Goal: Navigation & Orientation: Find specific page/section

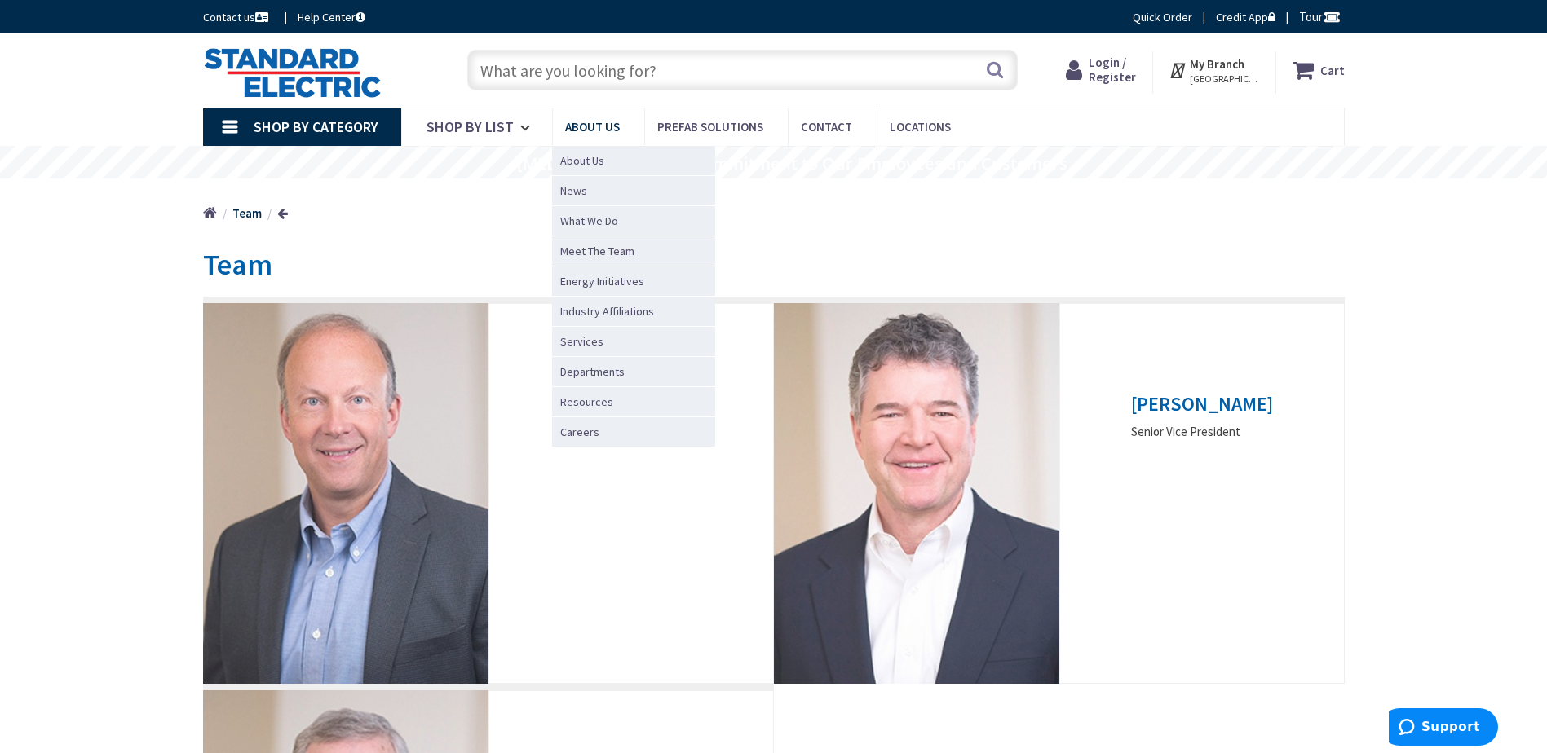
click at [573, 125] on span "About Us" at bounding box center [592, 126] width 55 height 15
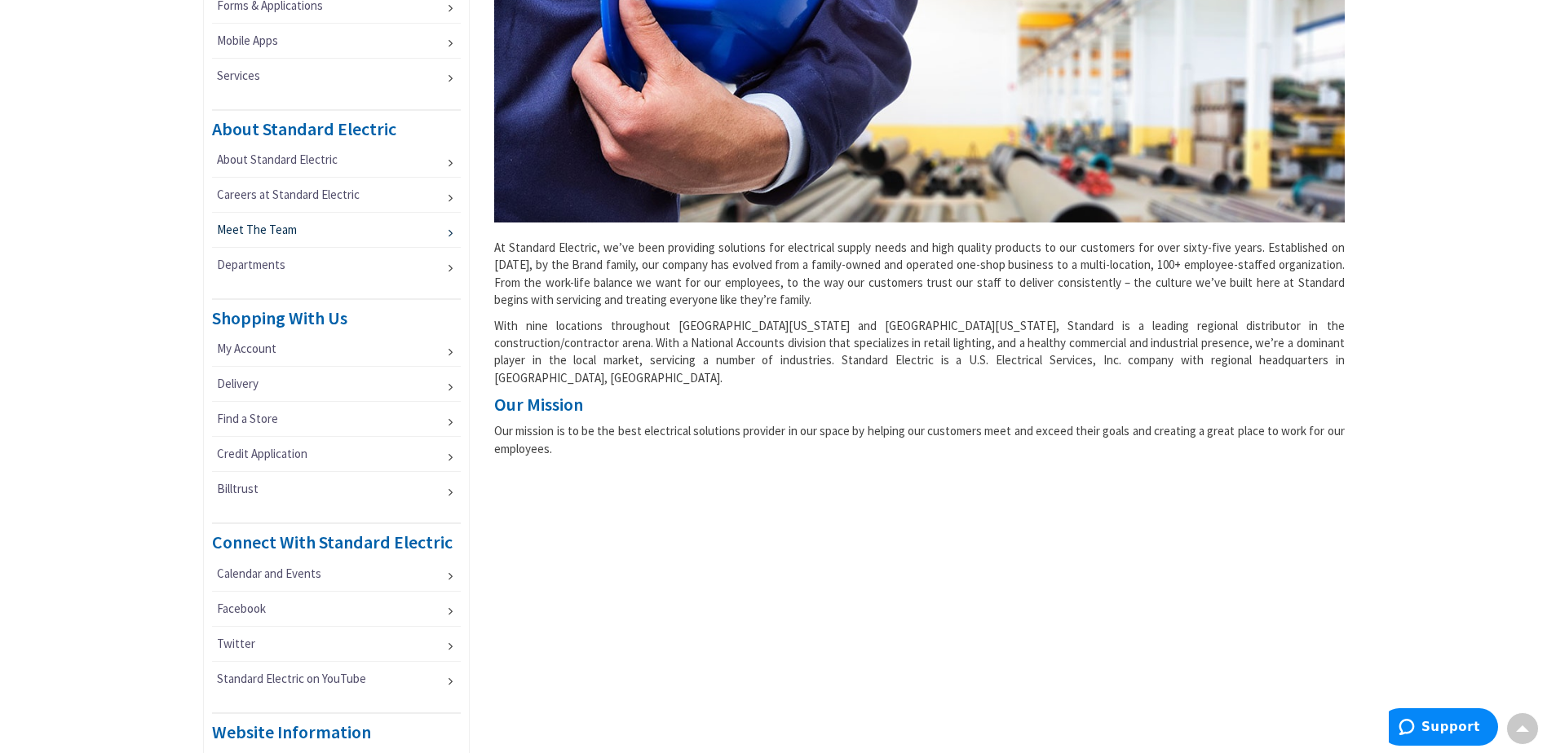
scroll to position [571, 0]
